Goal: Navigation & Orientation: Find specific page/section

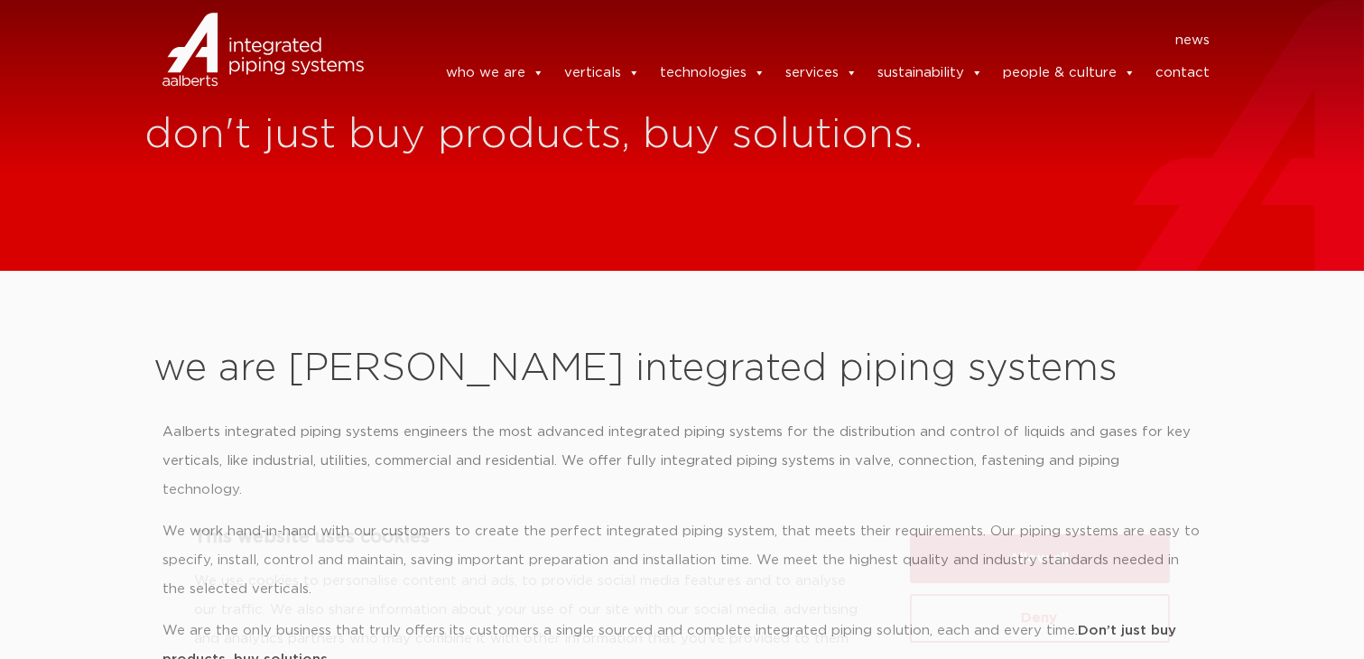
click at [1053, 468] on button "Allow all" at bounding box center [1040, 479] width 260 height 49
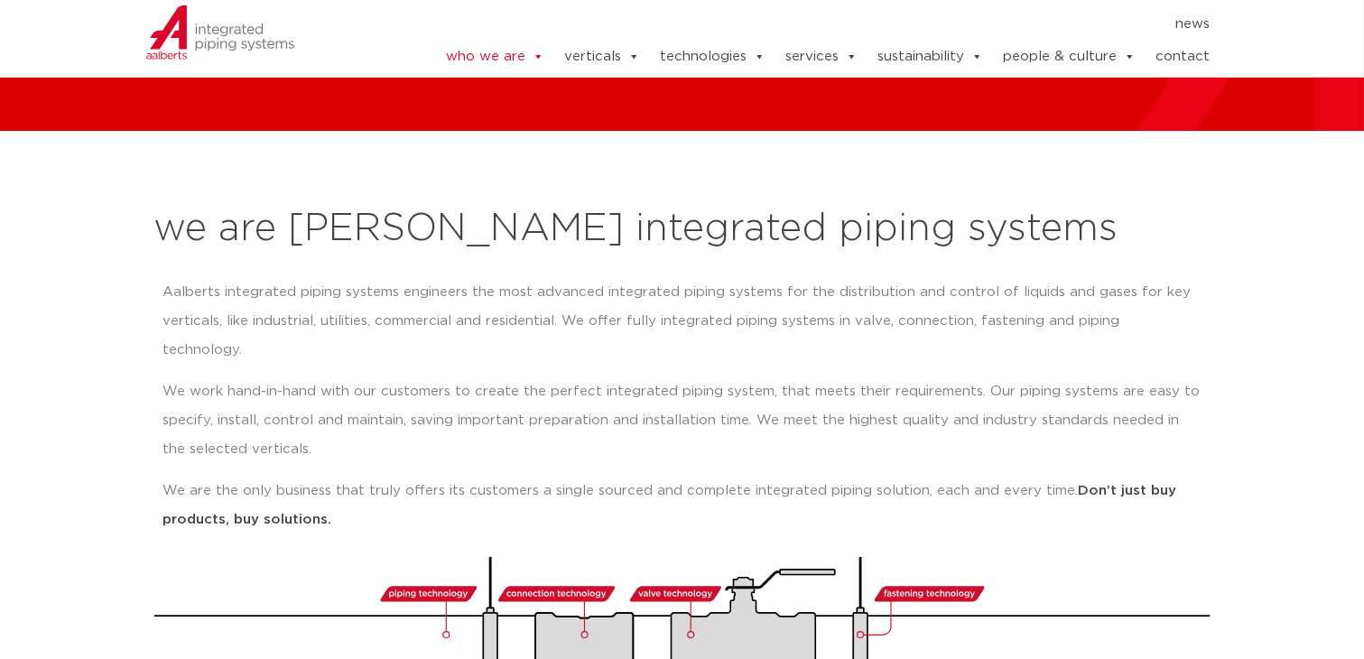
scroll to position [181, 0]
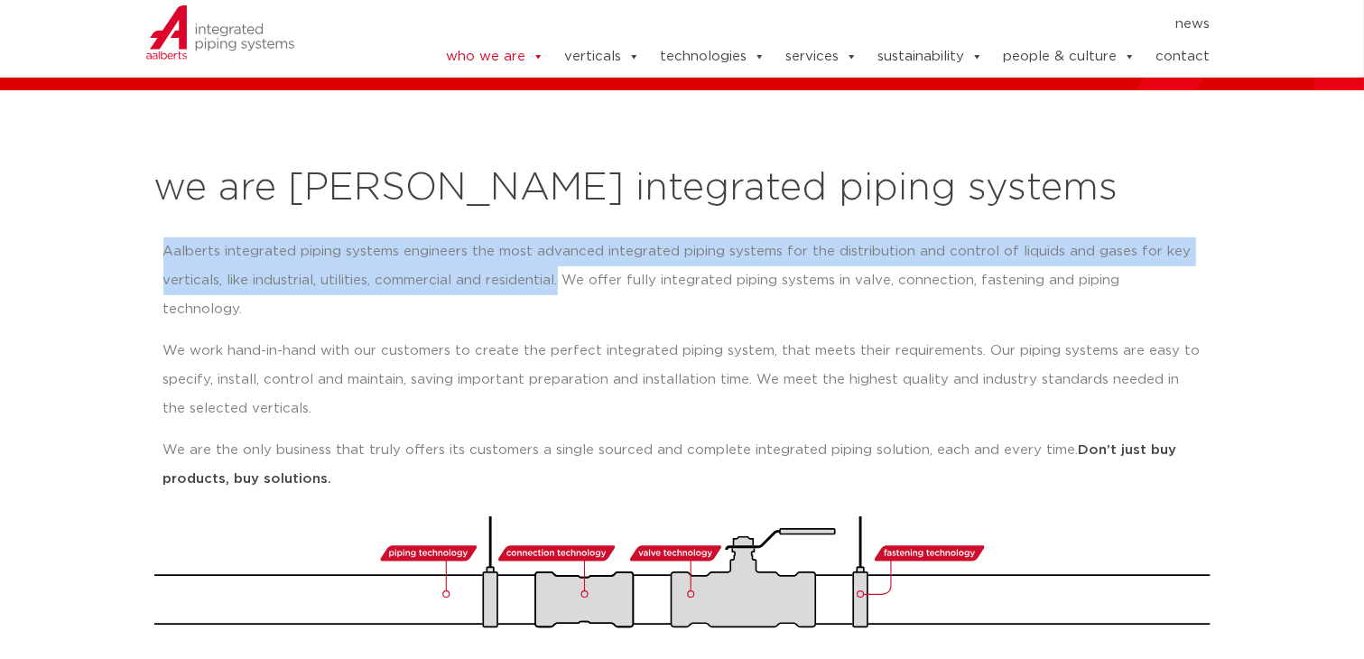
drag, startPoint x: 164, startPoint y: 252, endPoint x: 560, endPoint y: 283, distance: 396.6
click at [560, 283] on p "Aalberts integrated piping systems engineers the most advanced integrated pipin…" at bounding box center [682, 280] width 1038 height 87
copy p "Aalberts integrated piping systems engineers the most advanced integrated pipin…"
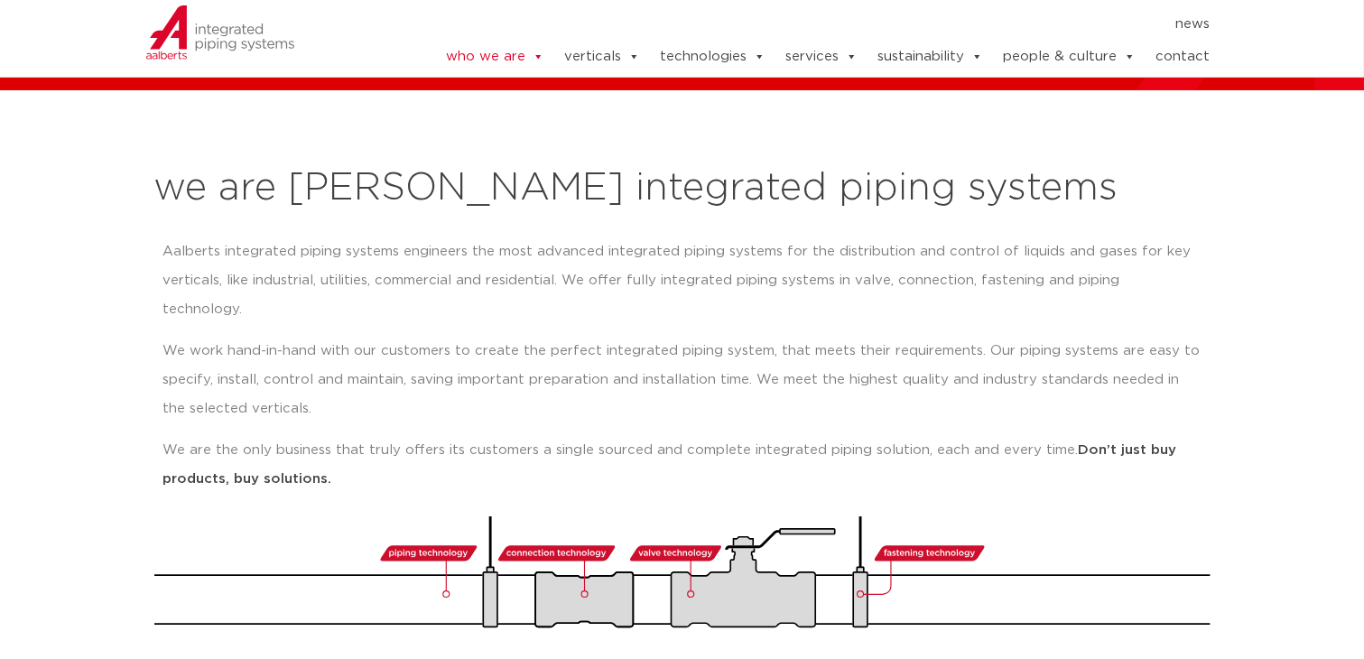
click at [1261, 160] on section "we are Aalberts integrated piping systems Aalberts integrated piping systems en…" at bounding box center [682, 388] width 1364 height 597
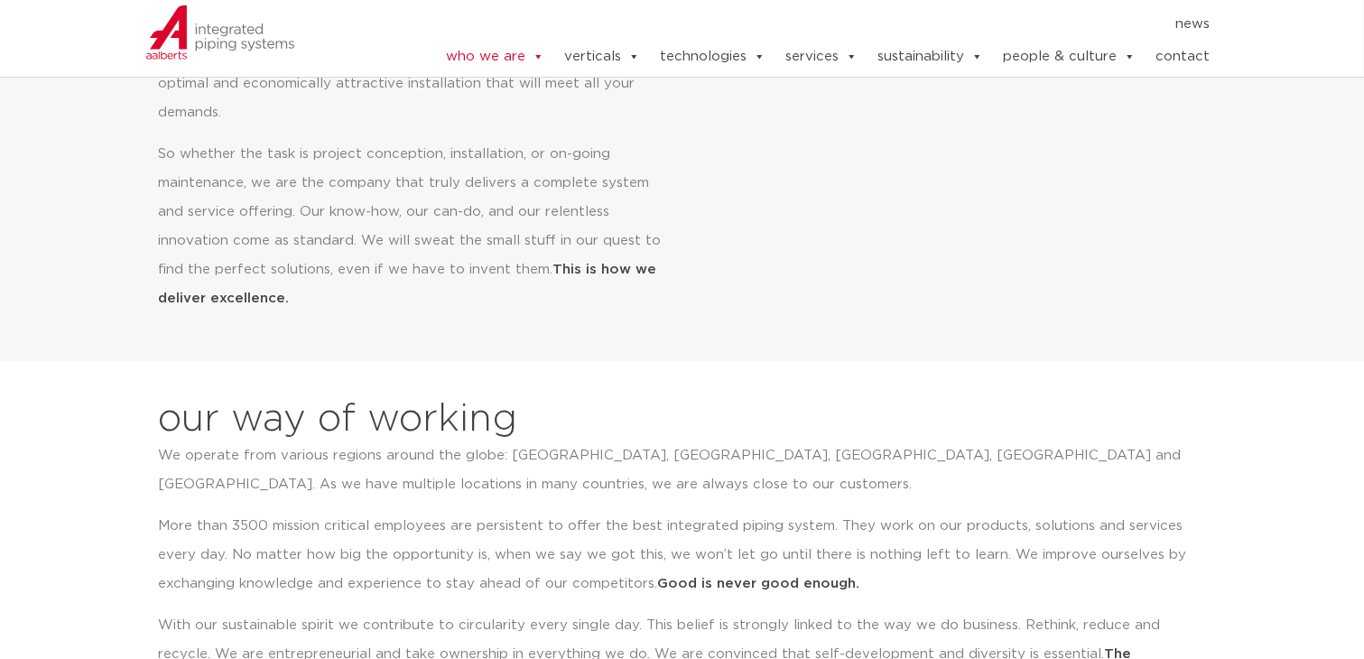
scroll to position [1264, 0]
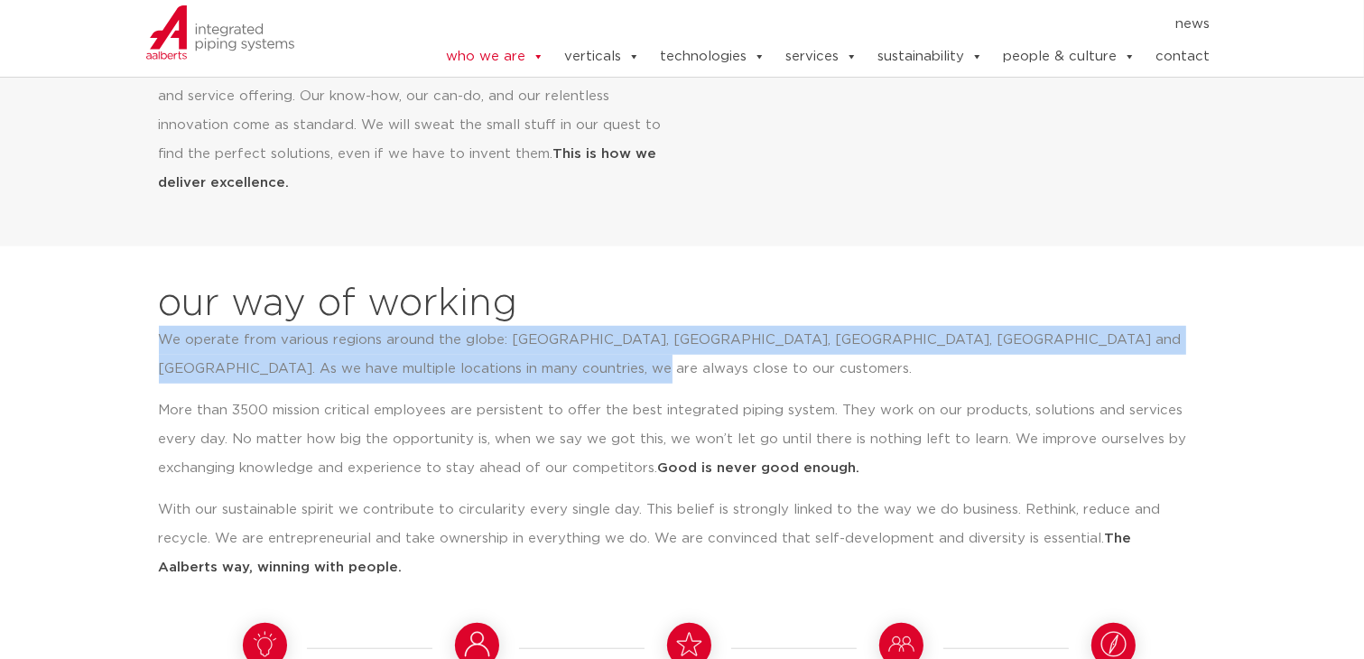
drag, startPoint x: 169, startPoint y: 315, endPoint x: 527, endPoint y: 333, distance: 358.8
click at [527, 333] on p "We operate from various regions around the globe: America, United Kingdom, Midd…" at bounding box center [675, 355] width 1033 height 58
copy p "We operate from various regions around the globe: America, United Kingdom, Midd…"
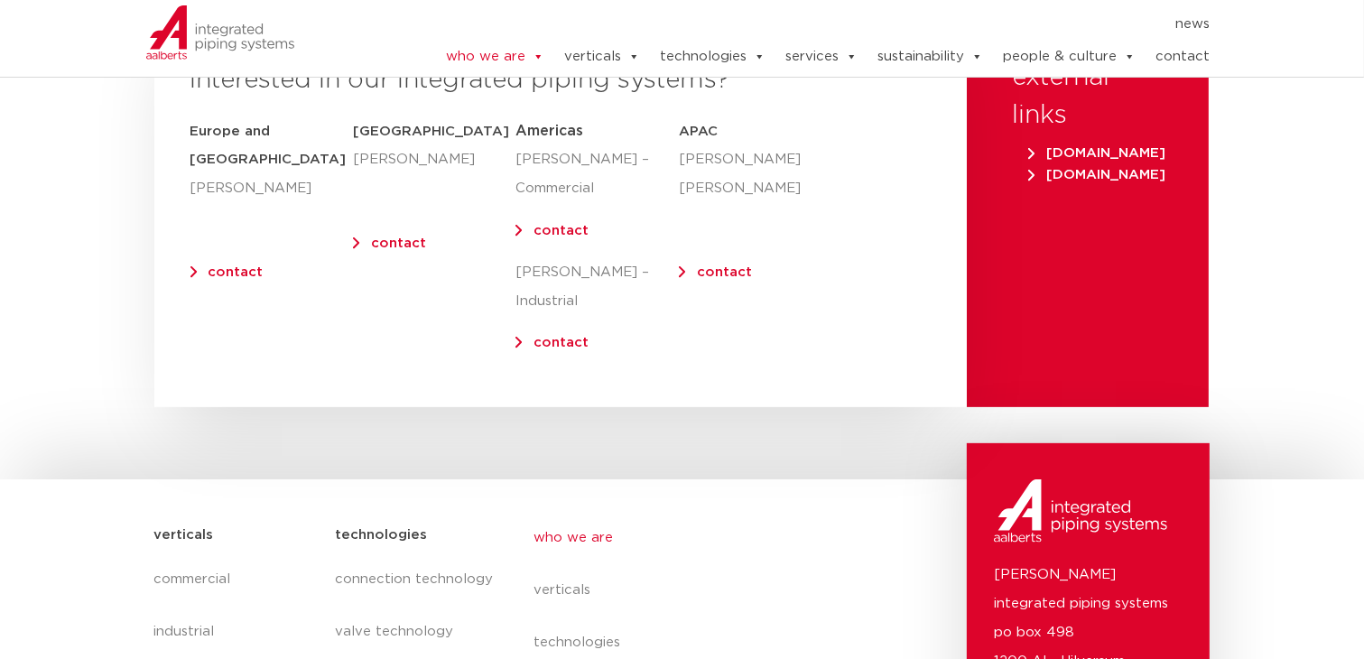
scroll to position [7255, 0]
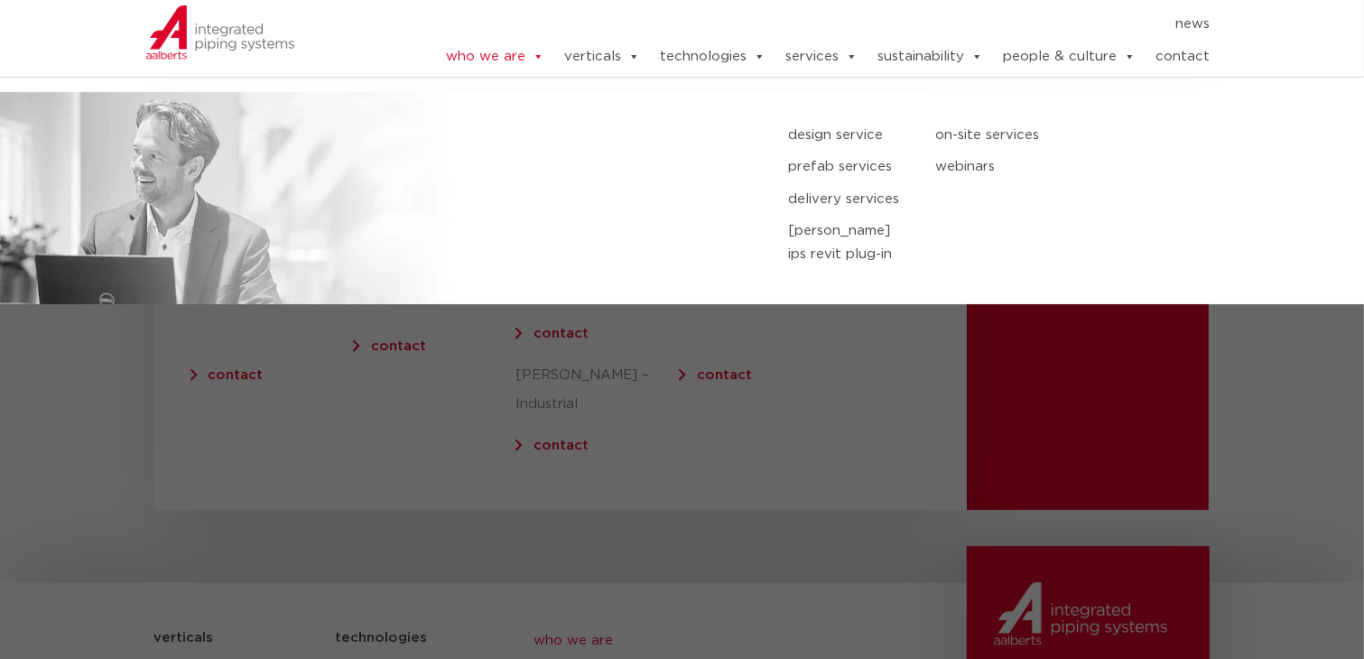
click at [830, 52] on link "services" at bounding box center [821, 57] width 72 height 36
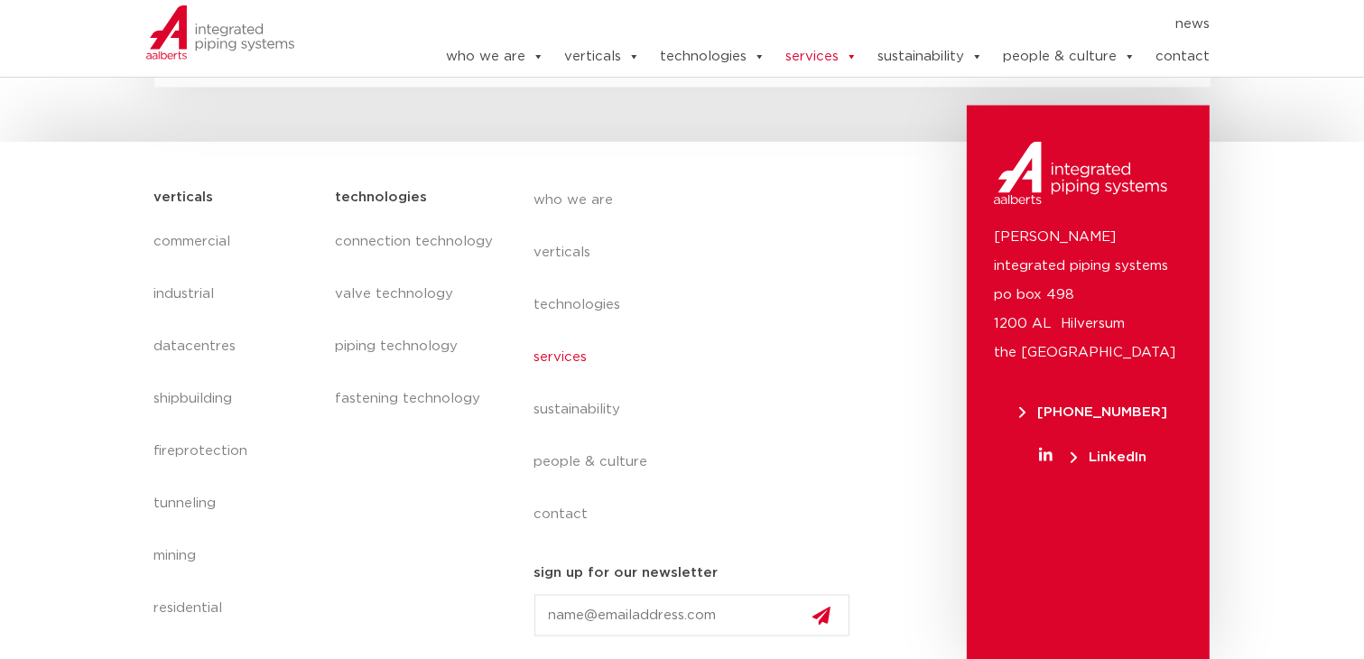
scroll to position [2749, 0]
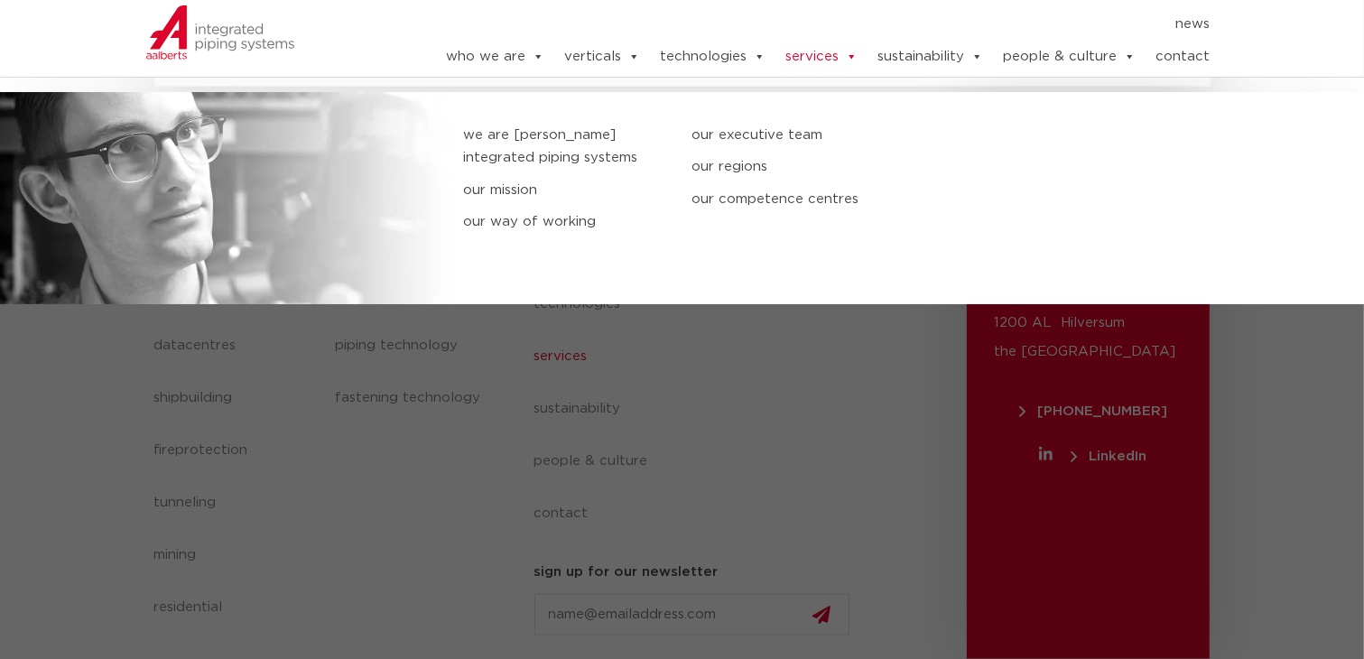
click at [514, 134] on link "we are [PERSON_NAME] integrated piping systems" at bounding box center [563, 147] width 201 height 46
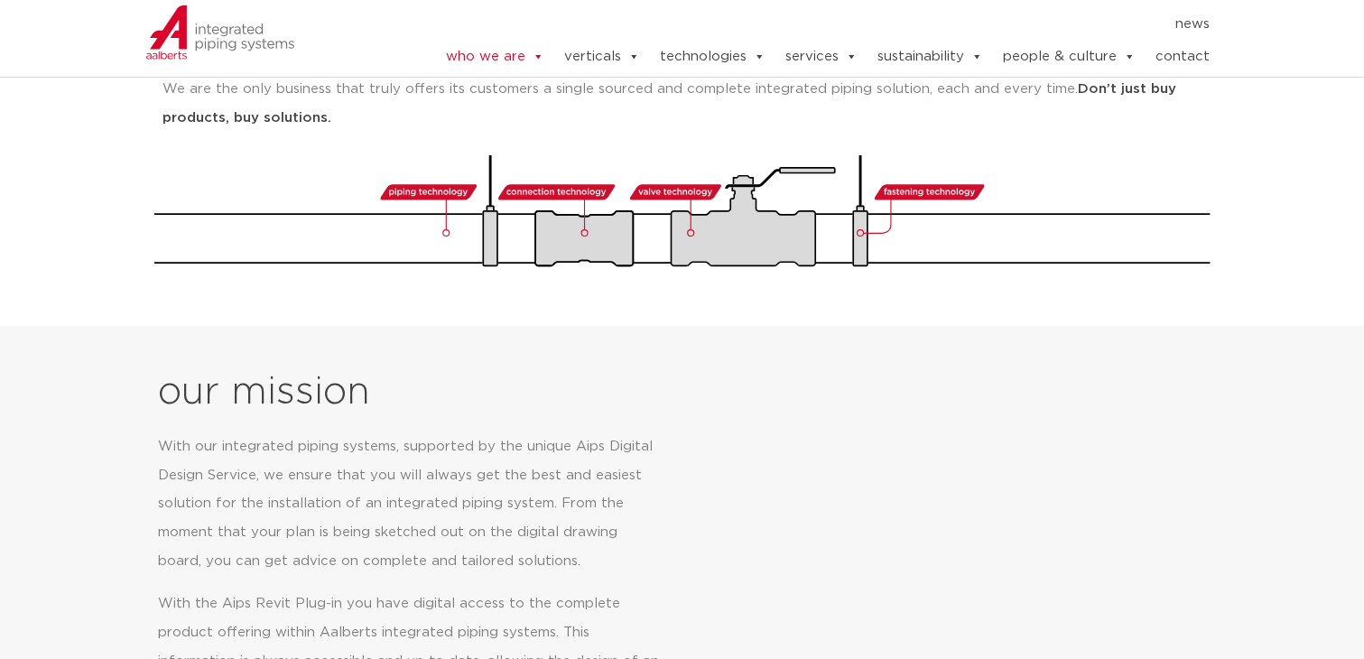
scroll to position [451, 0]
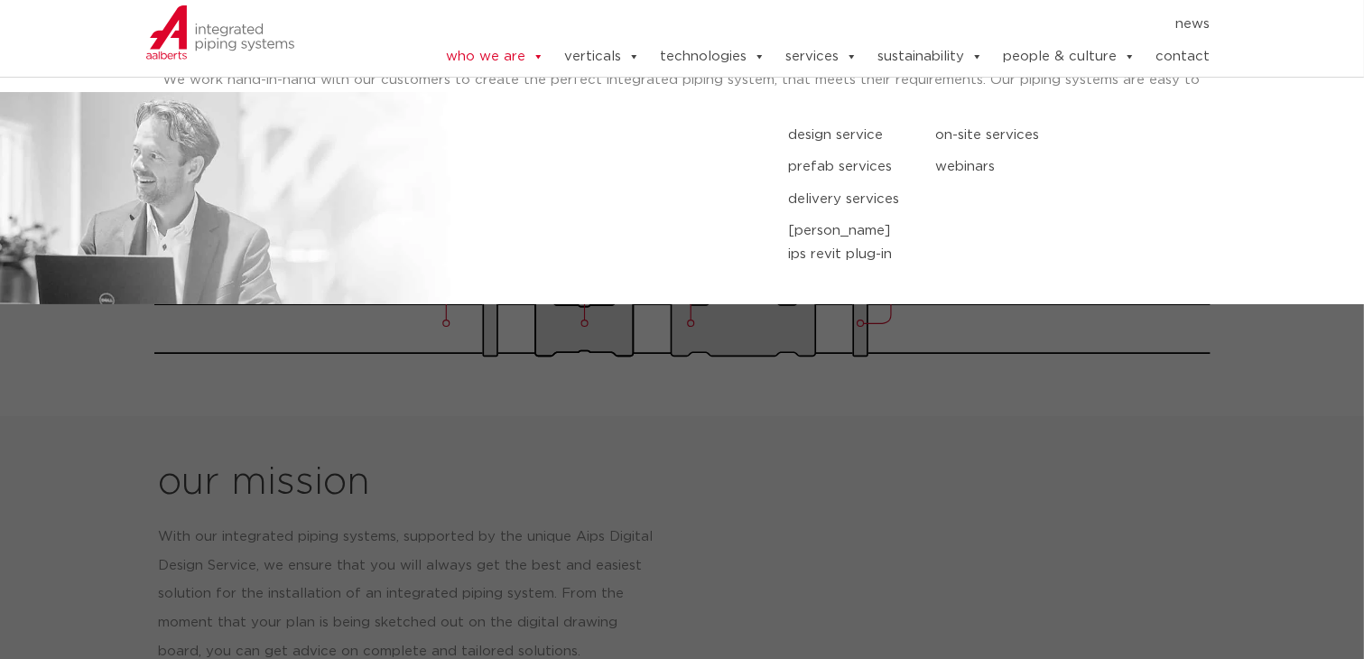
click at [839, 62] on link "services" at bounding box center [821, 57] width 72 height 36
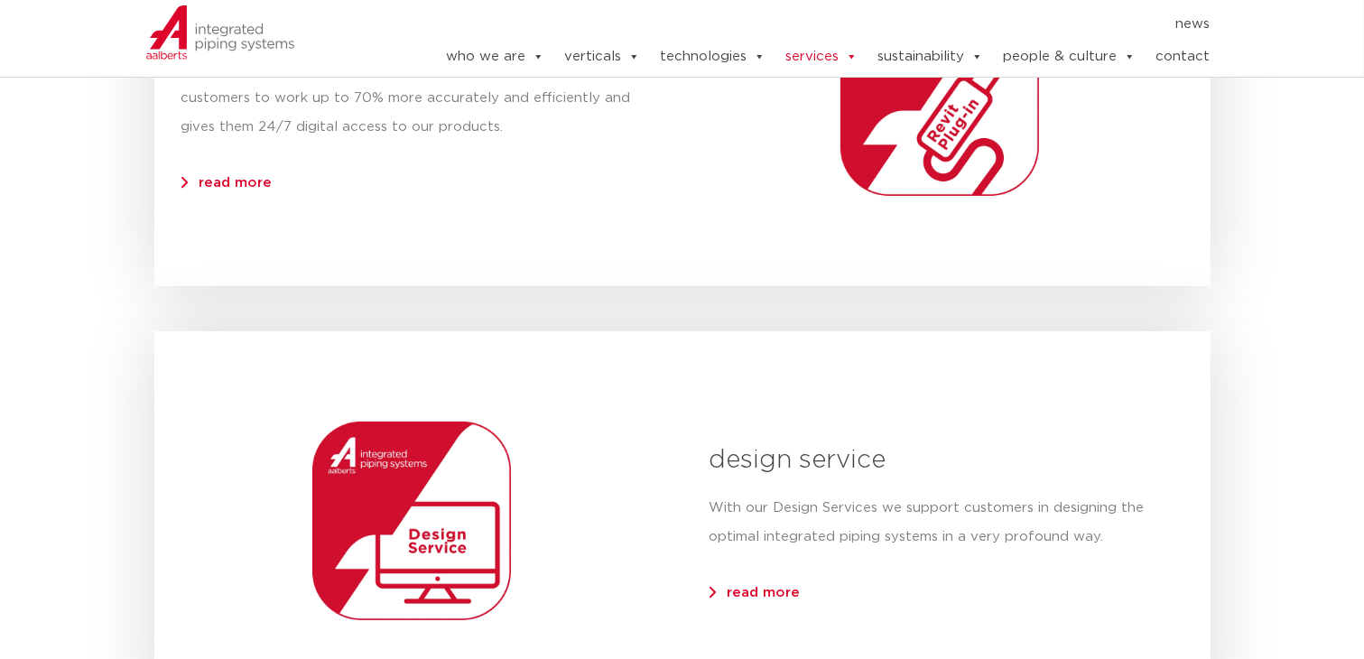
scroll to position [181, 0]
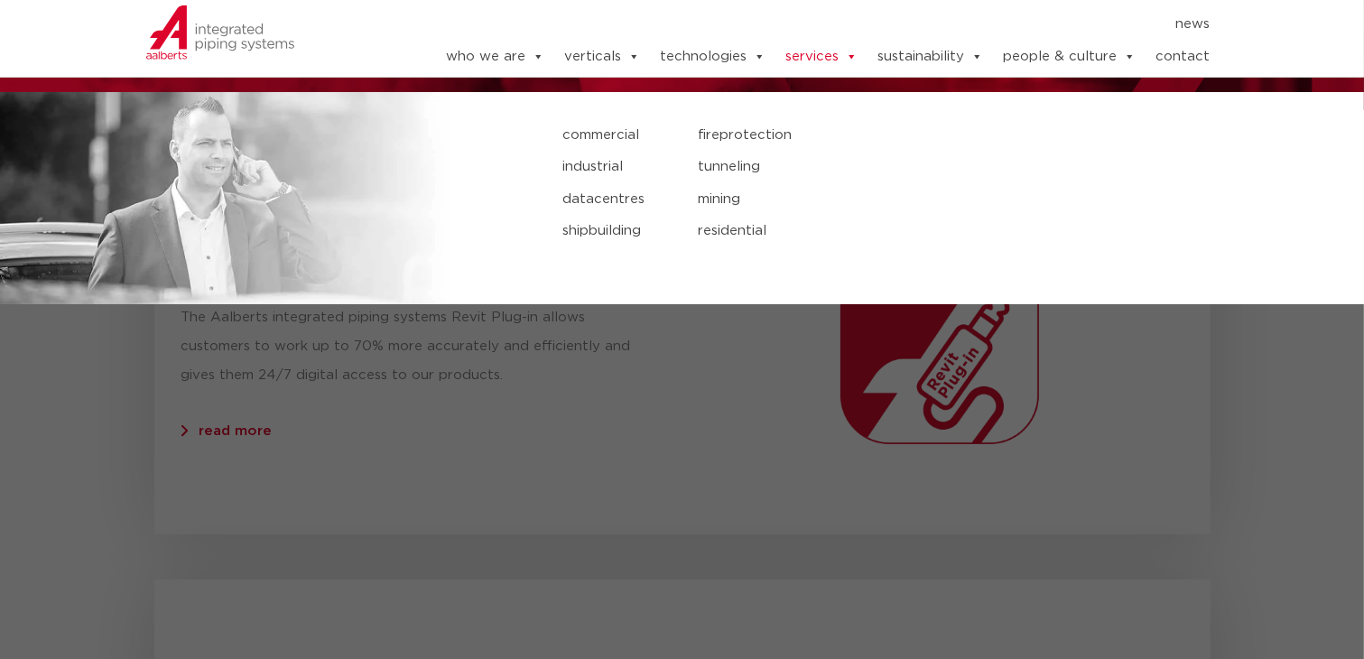
click at [614, 52] on link "verticals" at bounding box center [602, 57] width 76 height 36
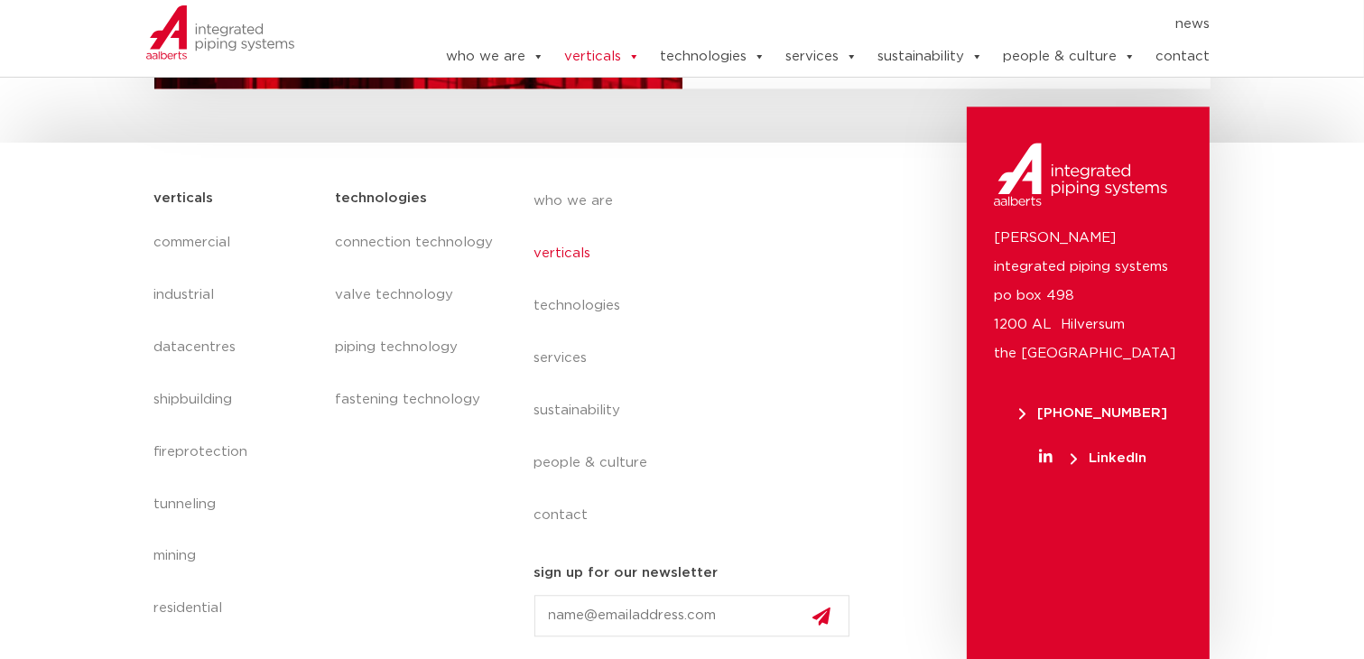
scroll to position [4462, 0]
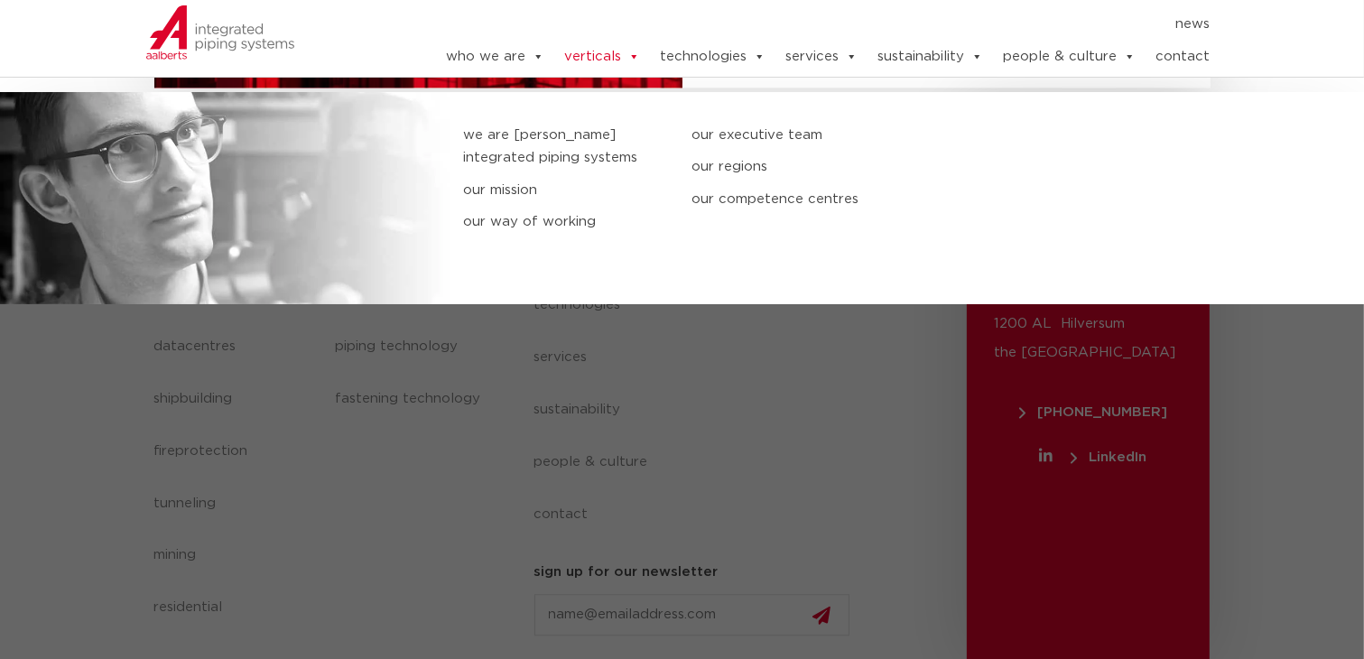
click at [729, 166] on link "our regions" at bounding box center [791, 166] width 201 height 23
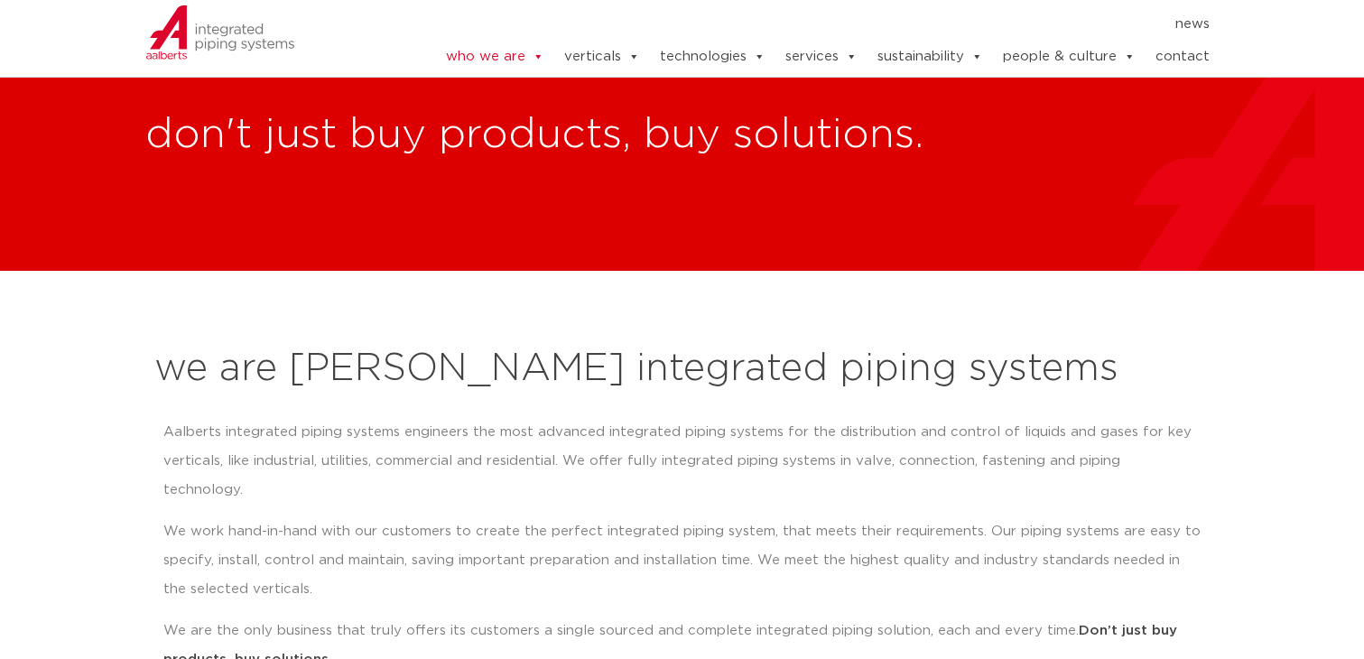
scroll to position [2752, 0]
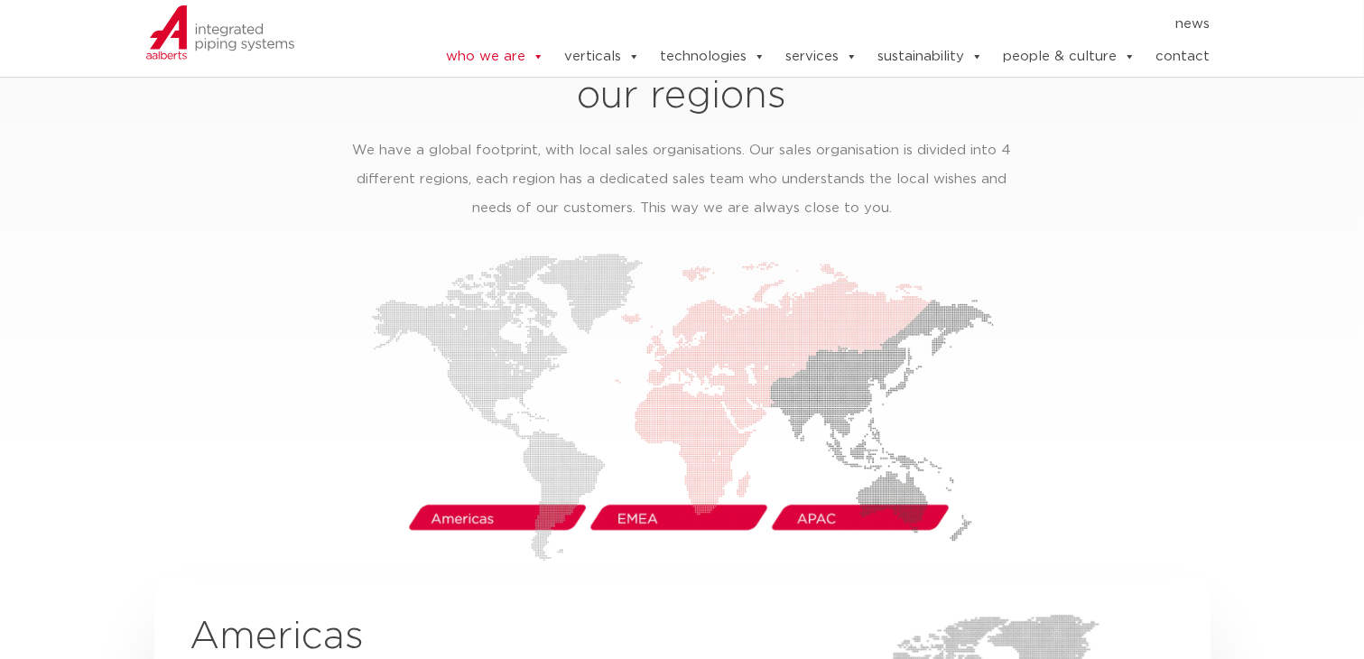
click at [541, 483] on img at bounding box center [682, 408] width 623 height 308
click at [463, 488] on img at bounding box center [682, 408] width 623 height 308
click at [552, 254] on img at bounding box center [682, 408] width 623 height 308
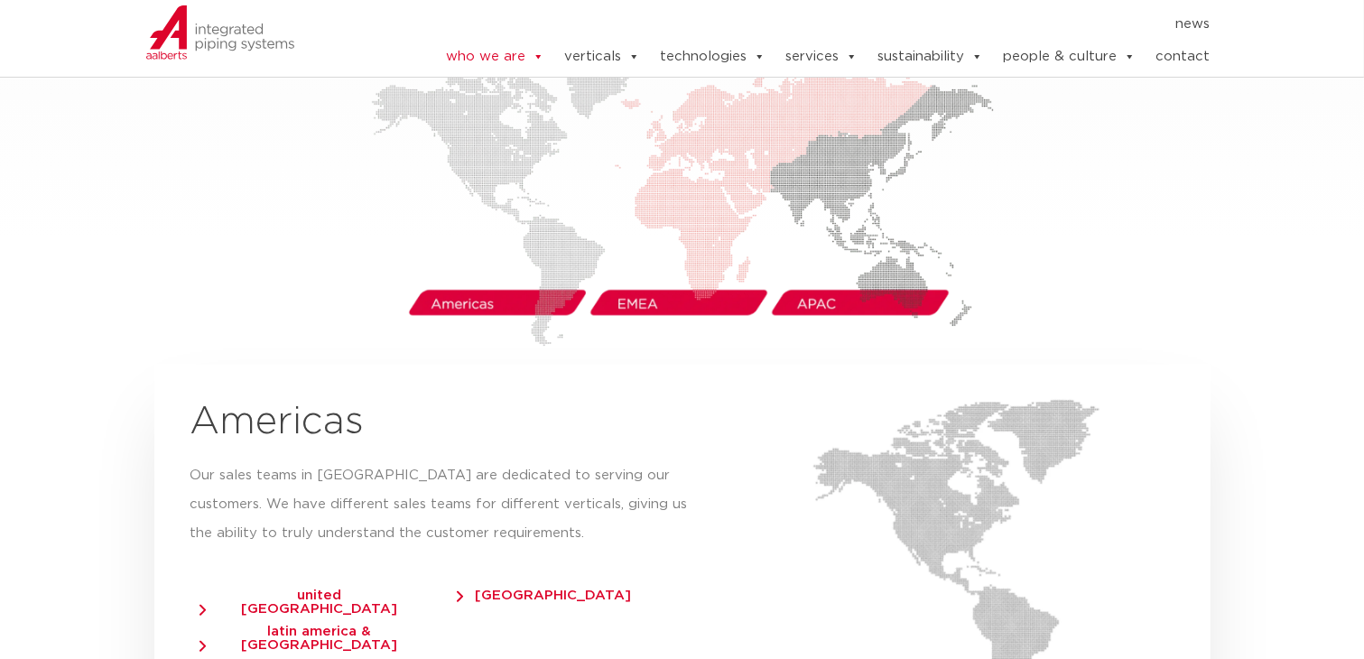
scroll to position [3113, 0]
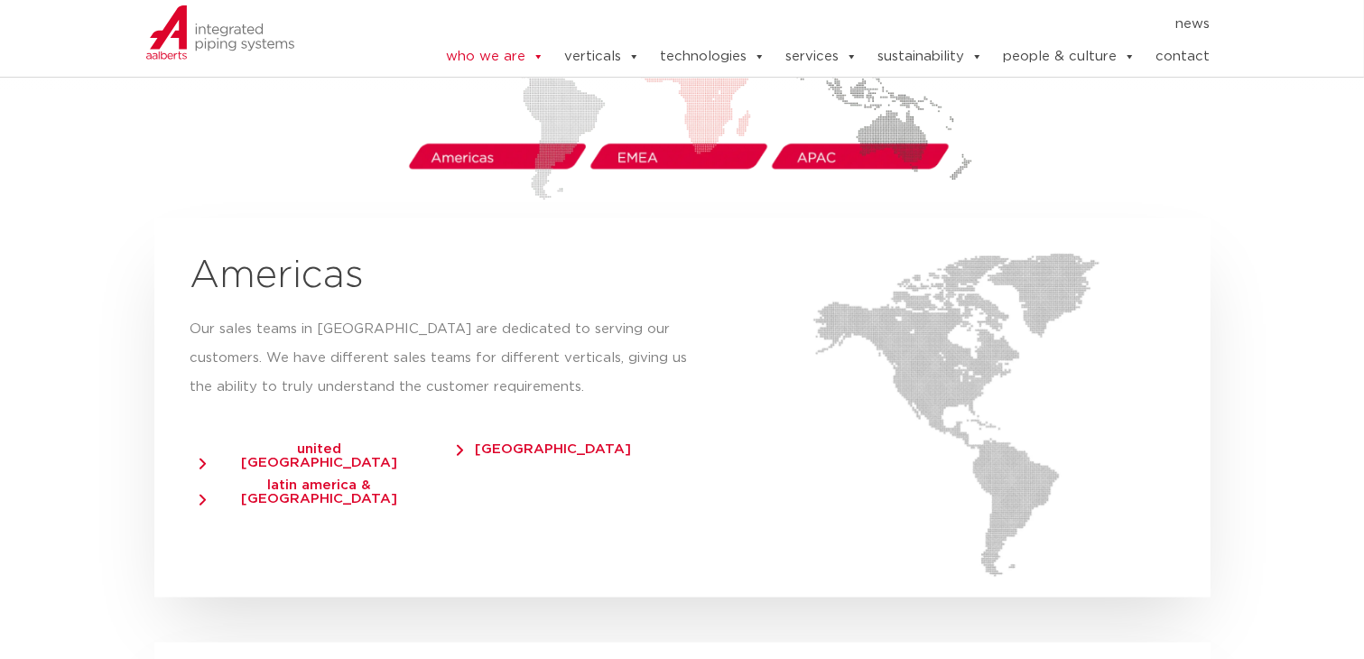
click at [317, 443] on span "united states of america" at bounding box center [310, 456] width 222 height 27
